Goal: Task Accomplishment & Management: Use online tool/utility

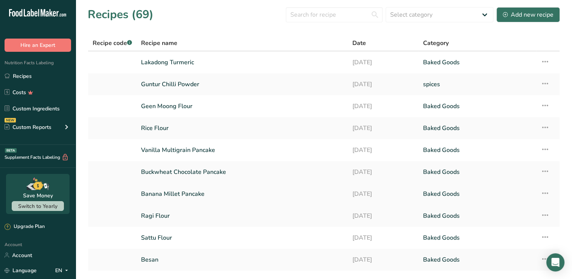
click at [201, 194] on link "Banana Millet Pancake" at bounding box center [242, 194] width 202 height 16
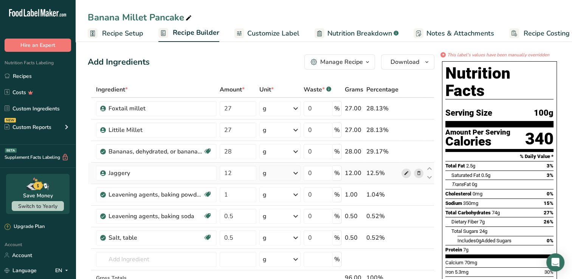
click at [405, 170] on icon at bounding box center [405, 173] width 5 height 8
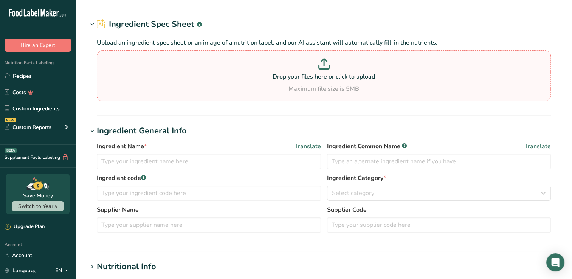
type input "Jaggery"
type input "100"
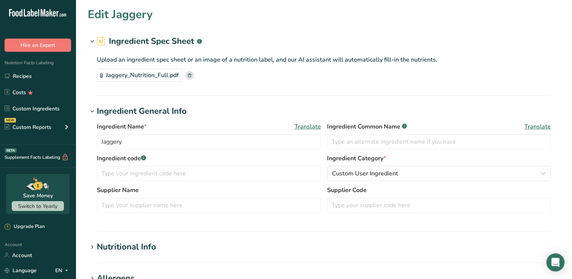
type input "383"
type KJ "1602.47"
type Fat "0.1"
type Fat "0"
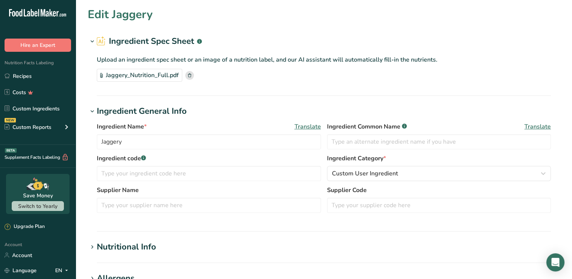
type input "0"
type input "25"
type Carbohydrates "98"
type Fiber "0"
type Sugars "83.5"
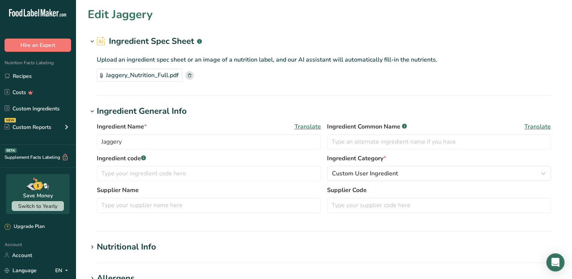
type Sugars "0"
type input "0.4"
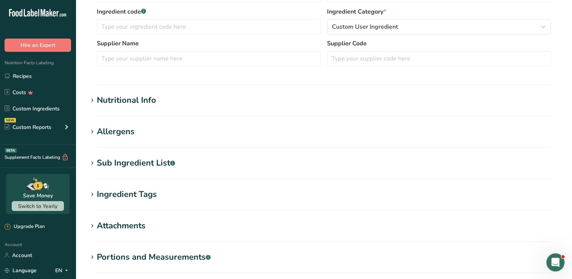
scroll to position [151, 0]
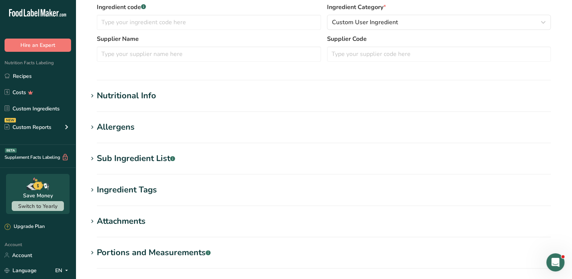
click at [111, 101] on div "Nutritional Info" at bounding box center [126, 96] width 59 height 12
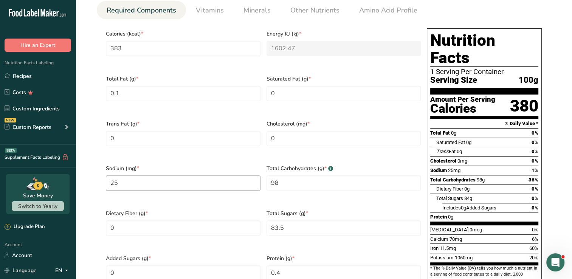
scroll to position [302, 0]
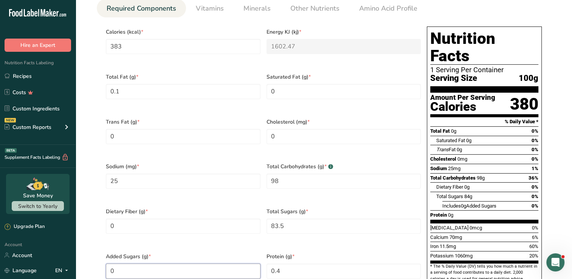
click at [149, 263] on Sugars "0" at bounding box center [183, 270] width 155 height 15
type Sugars "83.5"
click at [307, 218] on Sugars "83.5" at bounding box center [343, 225] width 155 height 15
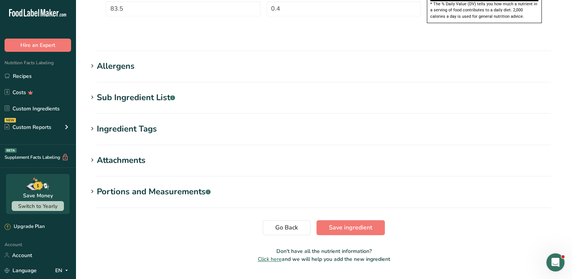
scroll to position [566, 0]
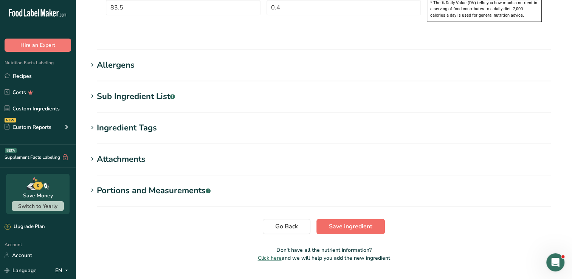
type Sugars "0"
click at [349, 222] on span "Save ingredient" at bounding box center [350, 226] width 43 height 9
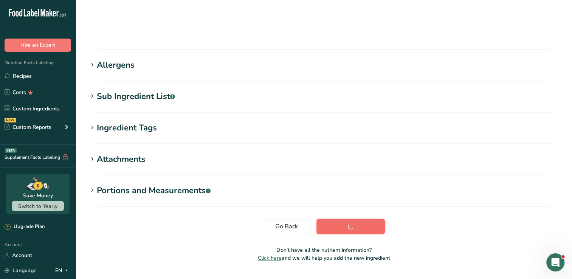
scroll to position [89, 0]
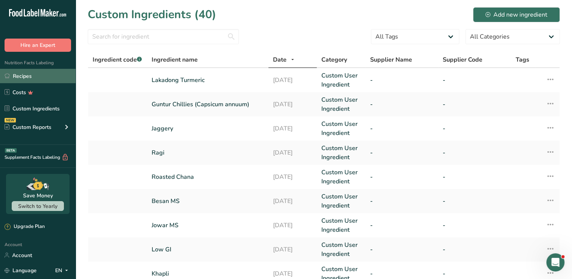
click at [42, 72] on link "Recipes" at bounding box center [38, 76] width 76 height 14
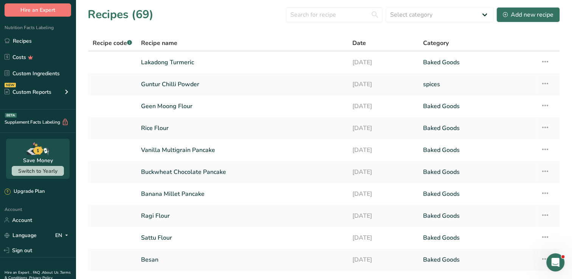
scroll to position [38, 0]
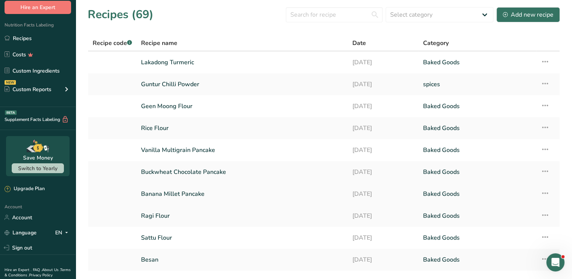
click at [176, 195] on link "Banana Millet Pancake" at bounding box center [242, 194] width 202 height 16
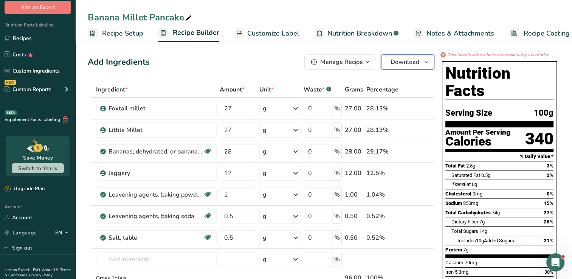
click at [398, 60] on span "Download" at bounding box center [404, 61] width 29 height 9
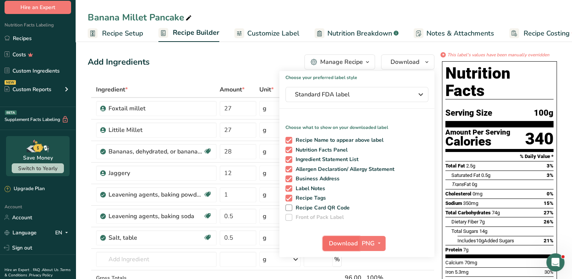
click at [342, 240] on span "Download" at bounding box center [343, 243] width 29 height 9
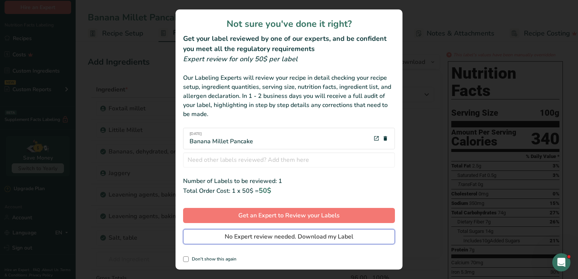
click at [342, 240] on span "No Expert review needed. Download my Label" at bounding box center [289, 236] width 129 height 9
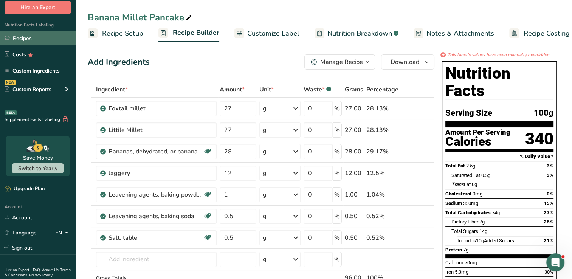
click at [36, 37] on link "Recipes" at bounding box center [38, 38] width 76 height 14
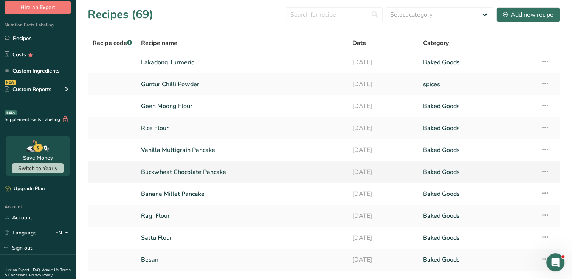
click at [190, 174] on link "Buckwheat Chocolate Pancake" at bounding box center [242, 172] width 202 height 16
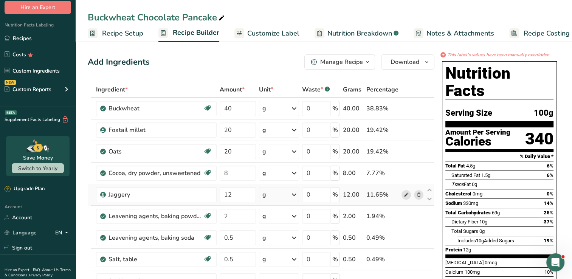
click at [404, 195] on icon at bounding box center [405, 195] width 5 height 8
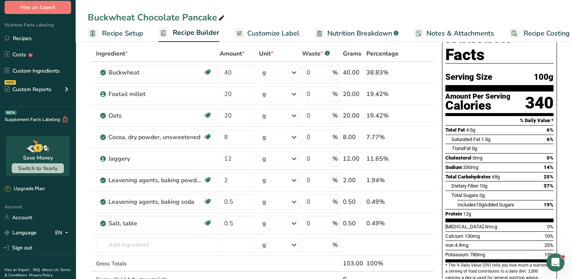
scroll to position [38, 0]
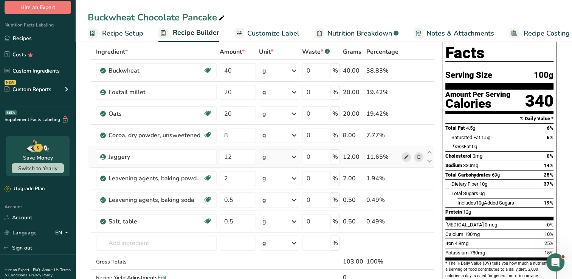
click at [405, 156] on icon at bounding box center [405, 157] width 5 height 8
click at [420, 159] on icon at bounding box center [418, 157] width 5 height 8
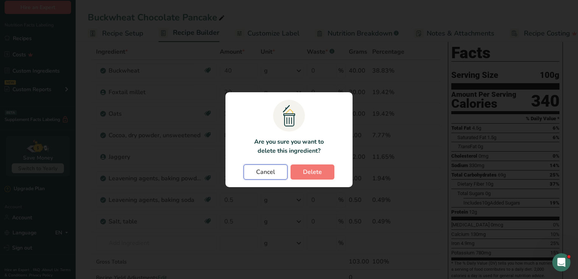
click at [278, 172] on button "Cancel" at bounding box center [265, 171] width 44 height 15
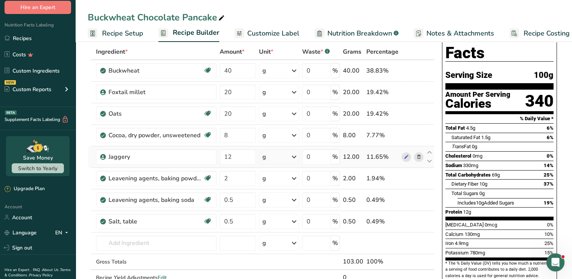
click at [414, 156] on div at bounding box center [418, 156] width 9 height 9
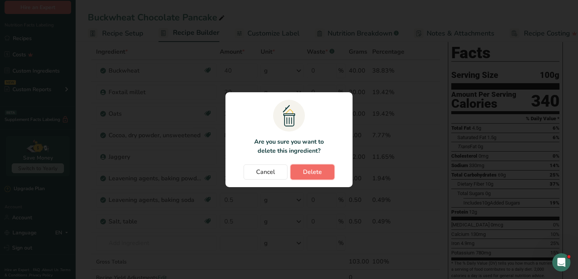
click at [327, 172] on button "Delete" at bounding box center [312, 171] width 44 height 15
type input "2"
type input "0.5"
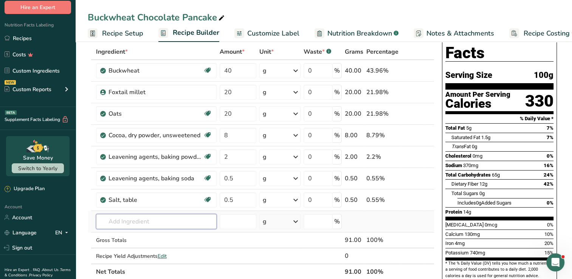
click at [125, 219] on input "text" at bounding box center [156, 221] width 121 height 15
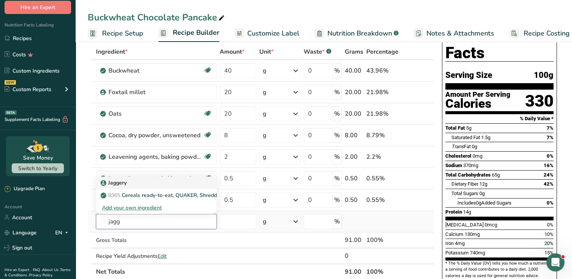
type input "jagg"
click at [128, 185] on div "Jaggery" at bounding box center [150, 183] width 96 height 8
type input "Jaggery"
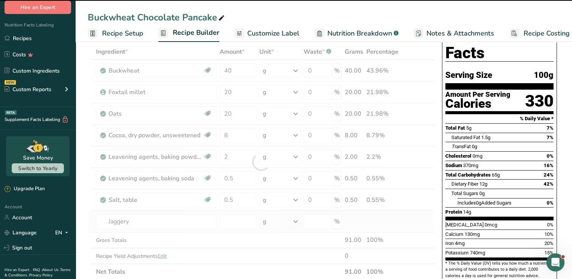
type input "0"
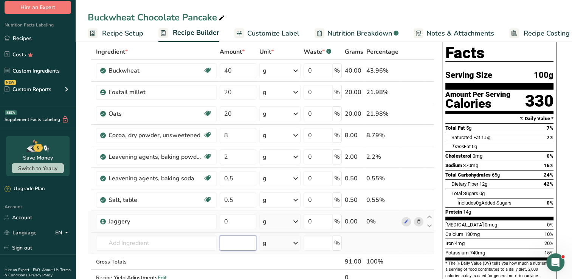
click at [253, 241] on input "number" at bounding box center [238, 242] width 37 height 15
type input "12"
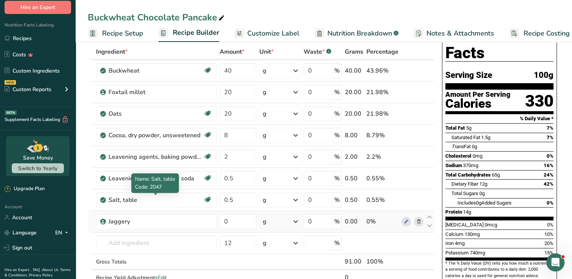
click at [147, 190] on span "Code: 2047" at bounding box center [148, 186] width 27 height 7
click at [258, 156] on td "g Portions 1 tsp 0.5 tsp Weight Units g kg mg See more Volume Units l Volume un…" at bounding box center [280, 157] width 44 height 22
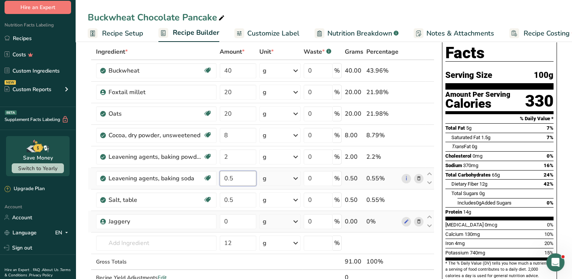
click at [245, 173] on input "0.5" at bounding box center [238, 178] width 37 height 15
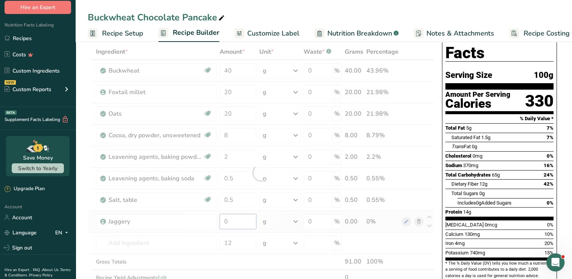
click at [231, 226] on div "Ingredient * Amount * Unit * Waste * .a-a{fill:#347362;}.b-a{fill:#fff;} Grams …" at bounding box center [261, 172] width 347 height 257
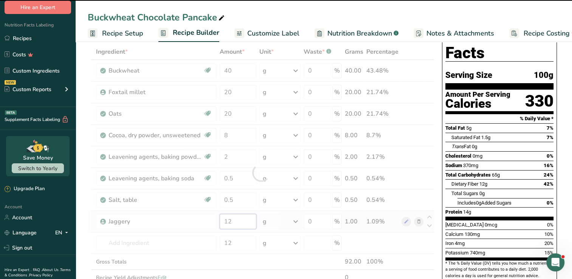
type input "0"
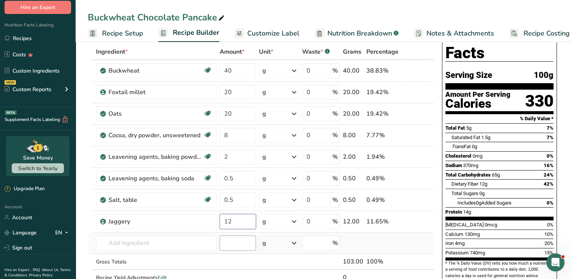
type input "12"
click at [237, 235] on div "Ingredient * Amount * Unit * Waste * .a-a{fill:#347362;}.b-a{fill:#fff;} Grams …" at bounding box center [261, 172] width 347 height 257
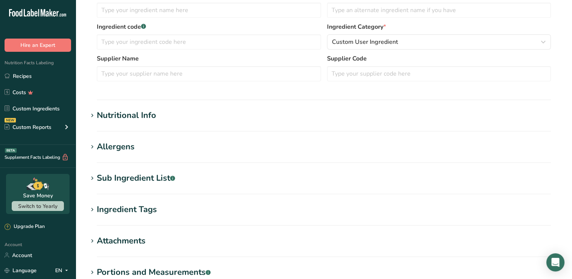
type input "Jaggery"
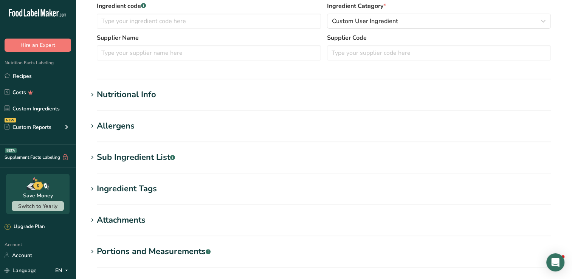
type input "Jaggery"
type input "100"
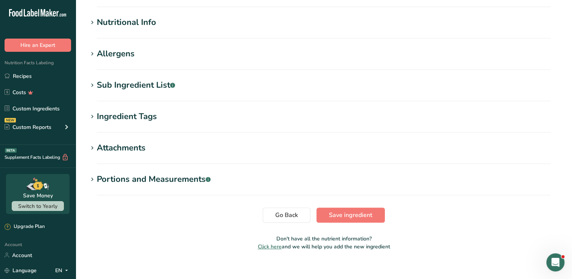
scroll to position [269, 0]
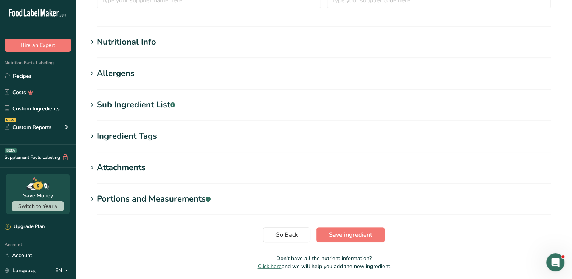
type input "383"
type KJ "1602.47"
type Fat "0.1"
type Fat "0"
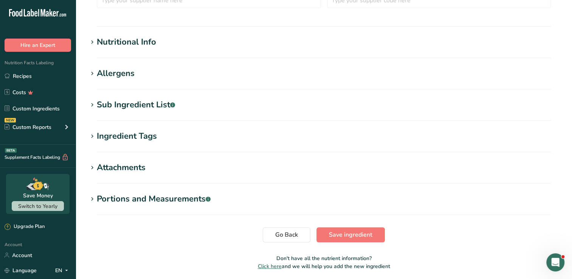
type input "0"
type input "25"
type Carbohydrates "98"
type Fiber "0"
type Sugars "0"
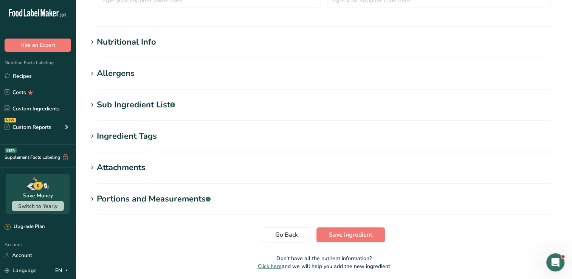
type Sugars "83.5"
type input "0.4"
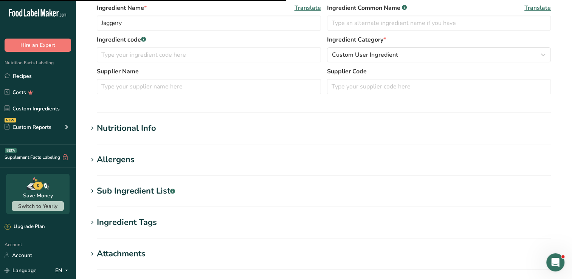
click at [156, 130] on h1 "Nutritional Info" at bounding box center [324, 128] width 472 height 12
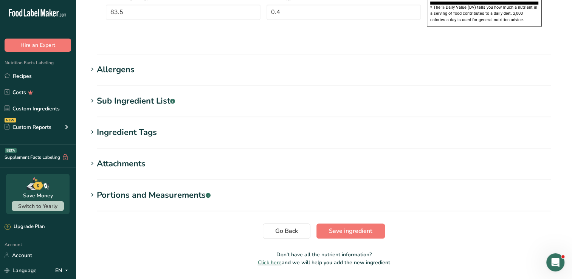
scroll to position [602, 0]
